Goal: Task Accomplishment & Management: Manage account settings

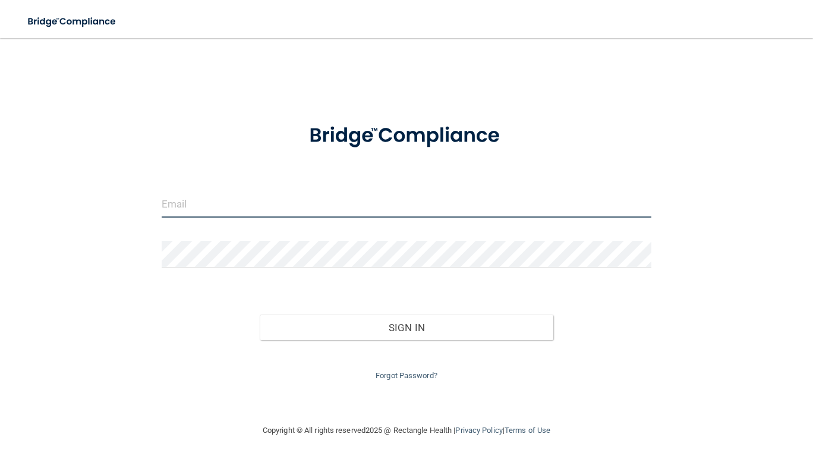
click at [240, 209] on input "email" at bounding box center [407, 204] width 490 height 27
type input "[PERSON_NAME][EMAIL_ADDRESS][PERSON_NAME][DOMAIN_NAME]"
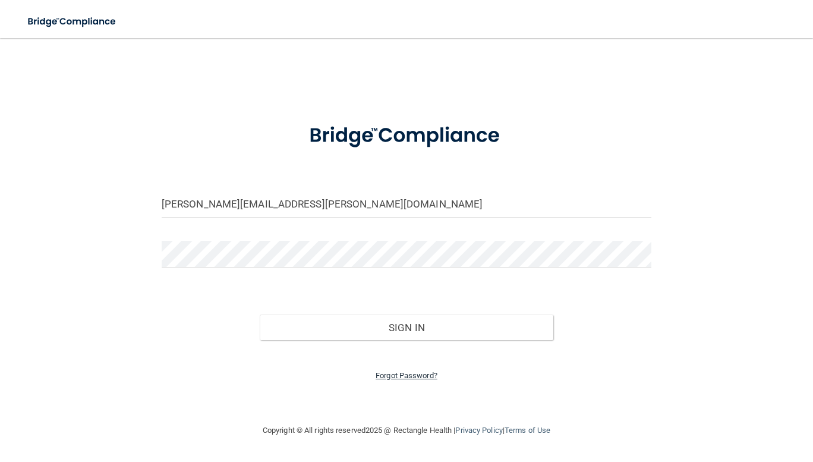
click at [403, 376] on link "Forgot Password?" at bounding box center [407, 375] width 62 height 9
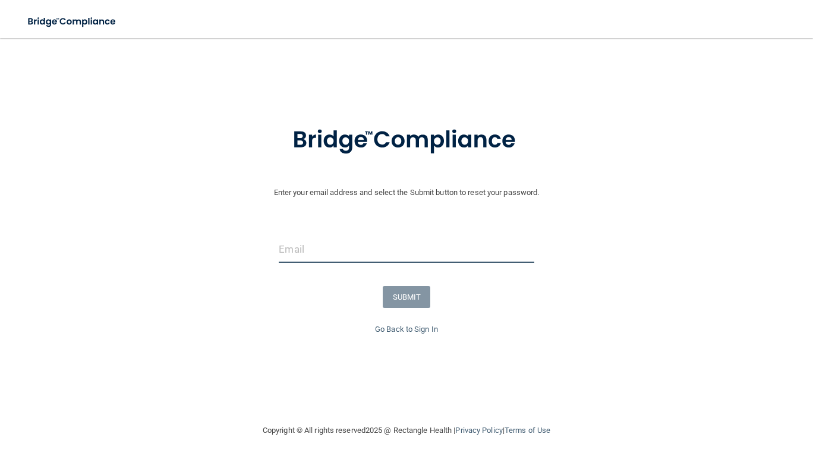
click at [391, 252] on input "email" at bounding box center [406, 249] width 255 height 27
type input "[PERSON_NAME][EMAIL_ADDRESS][PERSON_NAME][DOMAIN_NAME]"
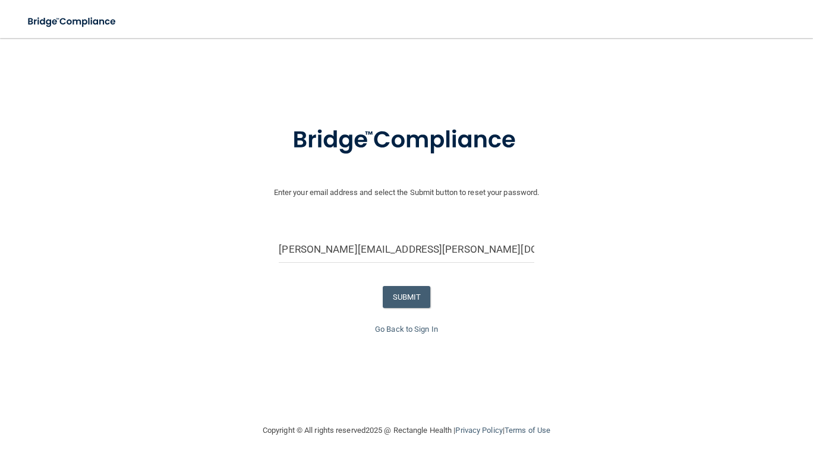
click at [392, 282] on form "Enter your email address and select the Submit button to reset your password. […" at bounding box center [406, 215] width 801 height 213
click at [398, 300] on button "SUBMIT" at bounding box center [407, 297] width 48 height 22
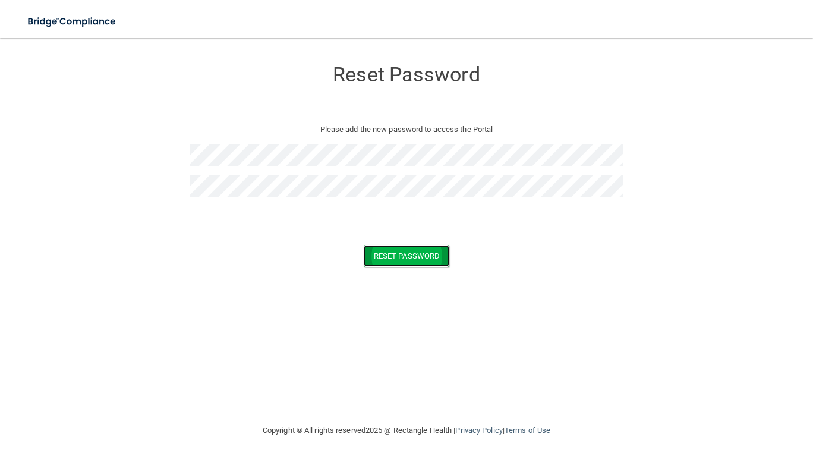
click at [417, 250] on button "Reset Password" at bounding box center [407, 256] width 86 height 22
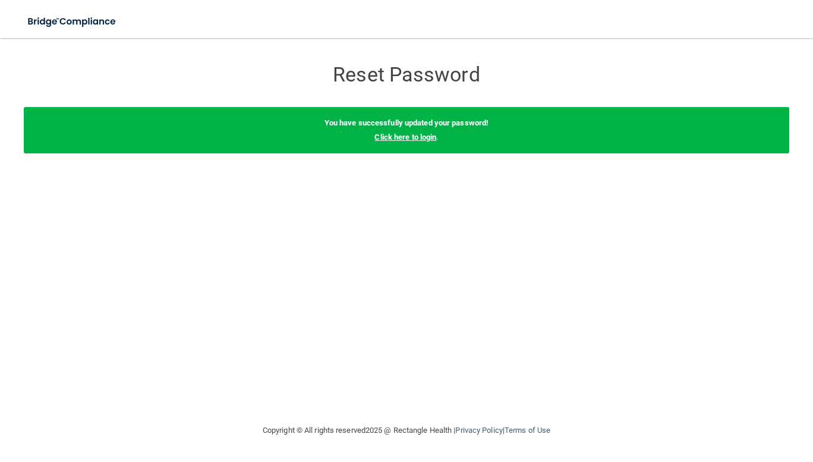
click at [431, 136] on link "Click here to login" at bounding box center [406, 137] width 62 height 9
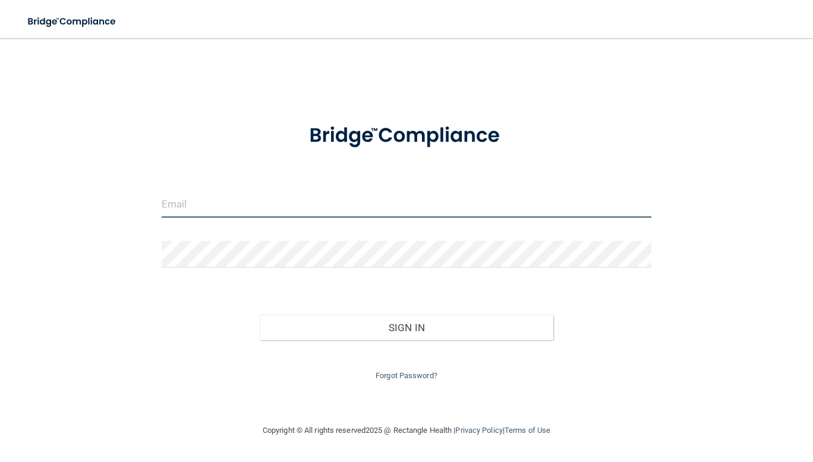
click at [277, 200] on input "email" at bounding box center [407, 204] width 490 height 27
type input "[PERSON_NAME][EMAIL_ADDRESS][PERSON_NAME][DOMAIN_NAME]"
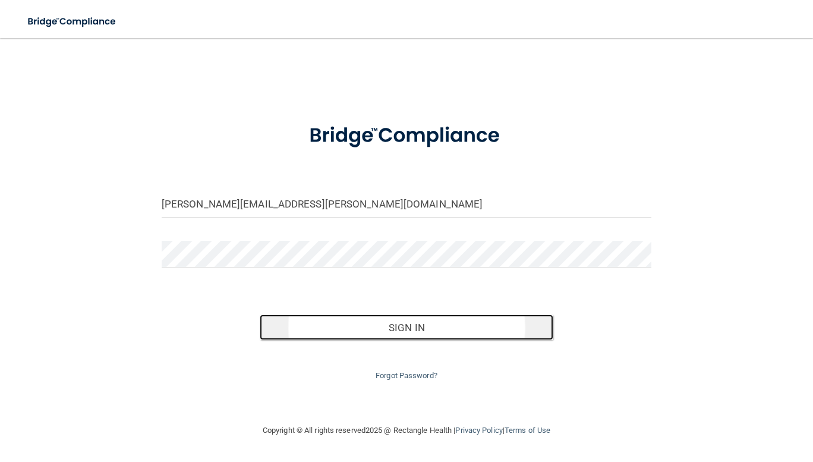
click at [388, 320] on button "Sign In" at bounding box center [407, 328] width 294 height 26
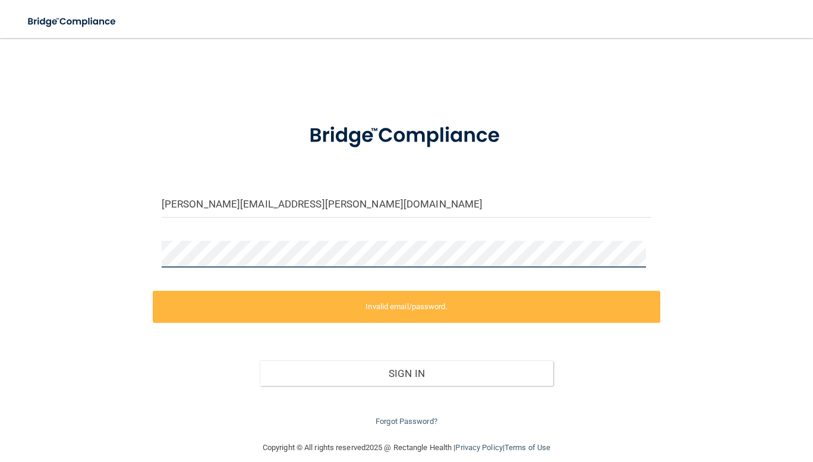
click at [118, 242] on div "[PERSON_NAME][EMAIL_ADDRESS][PERSON_NAME][DOMAIN_NAME] Invalid email/password. …" at bounding box center [407, 239] width 766 height 379
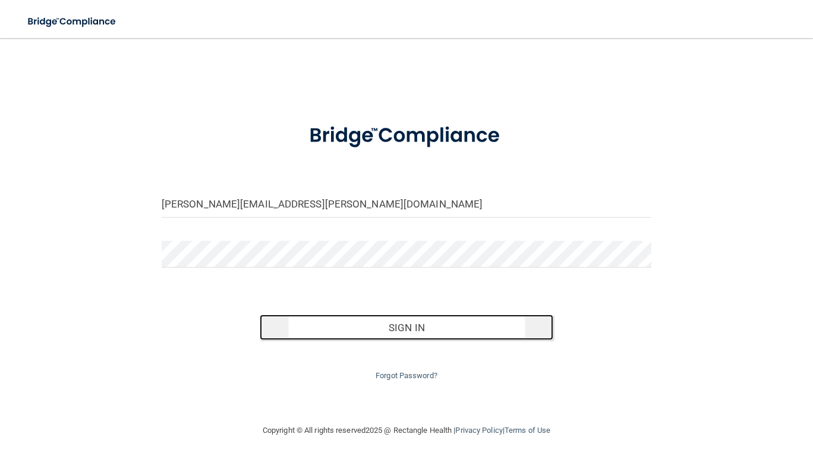
click at [323, 326] on button "Sign In" at bounding box center [407, 328] width 294 height 26
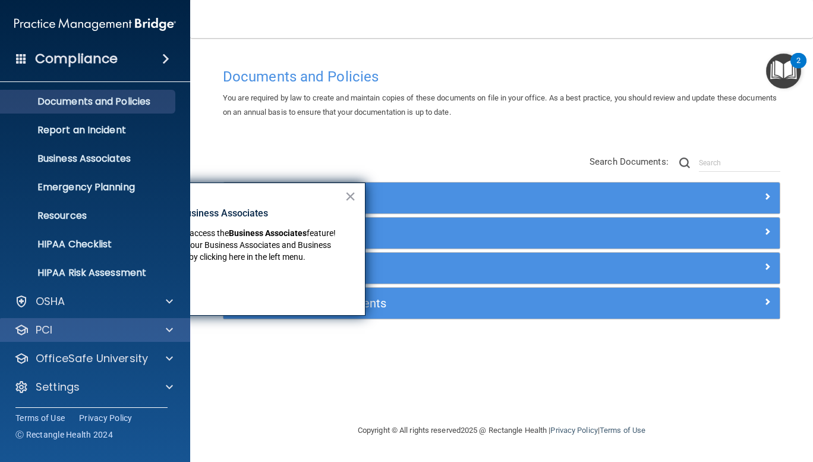
scroll to position [32, 0]
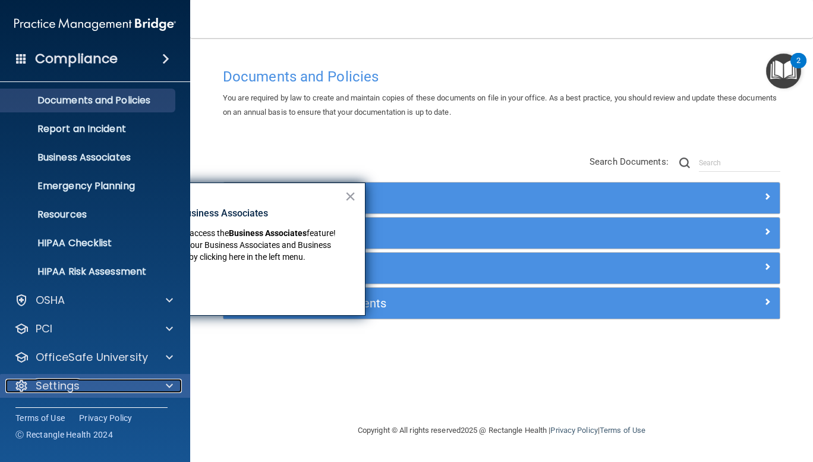
click at [82, 388] on div "Settings" at bounding box center [78, 386] width 147 height 14
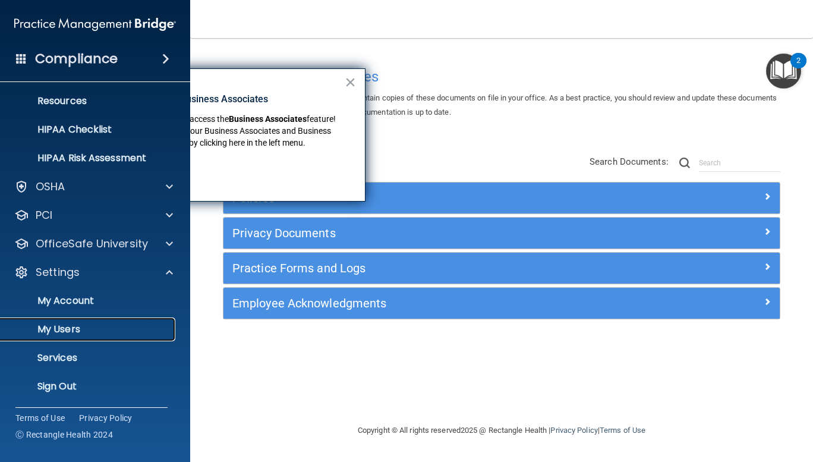
click at [73, 333] on p "My Users" at bounding box center [89, 329] width 162 height 12
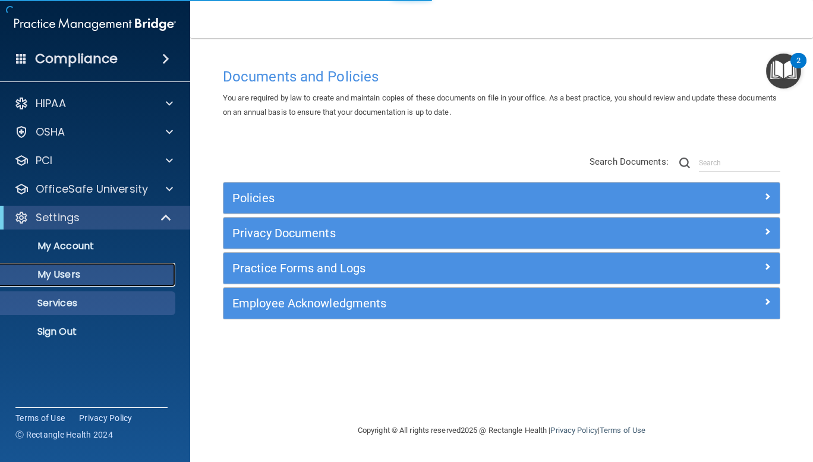
select select "20"
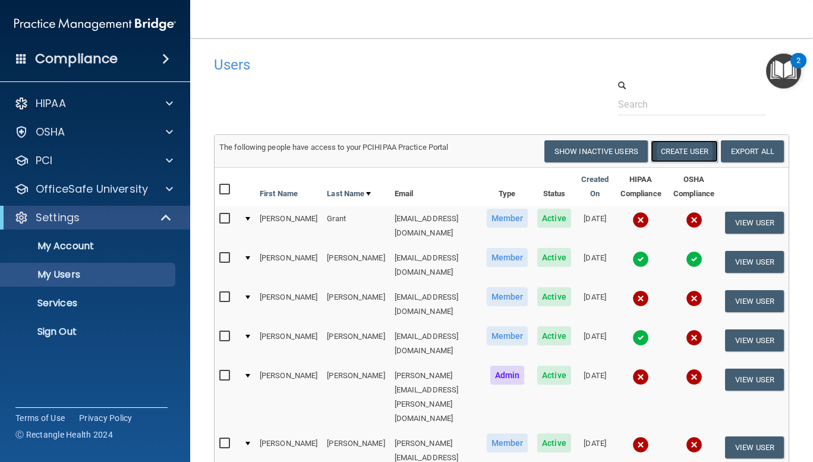
click at [682, 150] on button "Create User" at bounding box center [684, 151] width 67 height 22
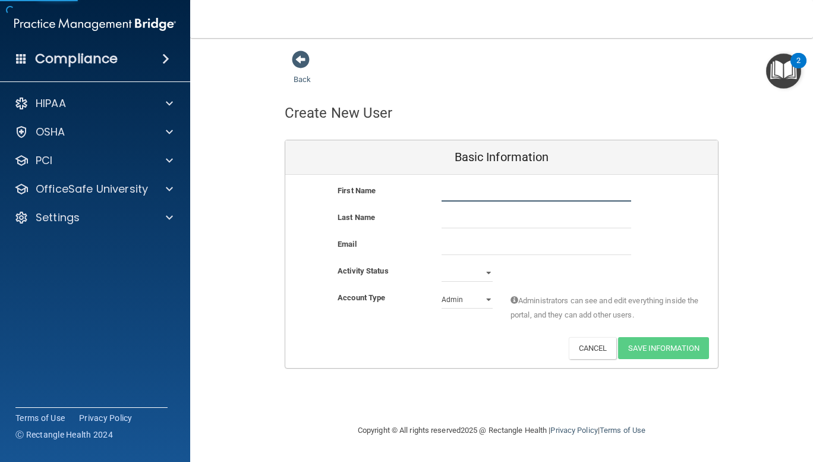
click at [497, 194] on input "text" at bounding box center [537, 193] width 190 height 18
type input "[PERSON_NAME]"
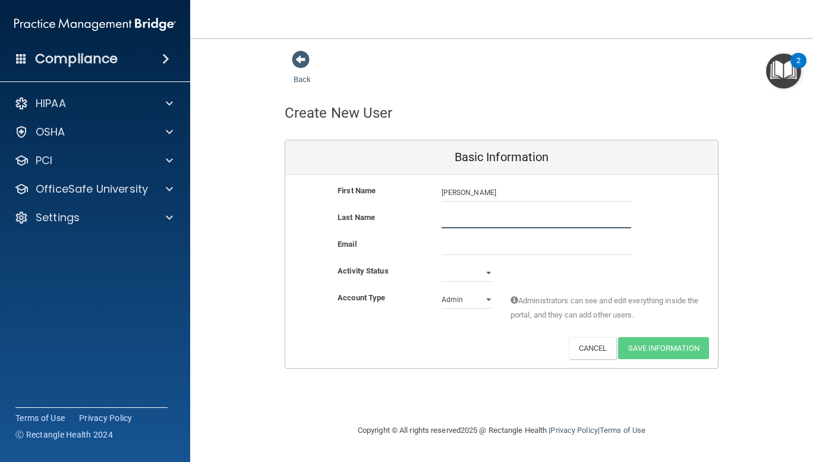
click at [508, 223] on input "text" at bounding box center [537, 219] width 190 height 18
type input "[PERSON_NAME]"
